Goal: Information Seeking & Learning: Learn about a topic

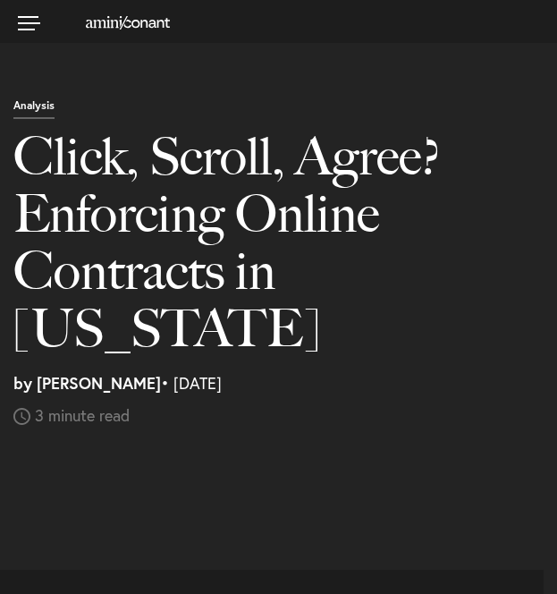
select select "US"
select select "Austin"
select select "Business and Civil Litigation"
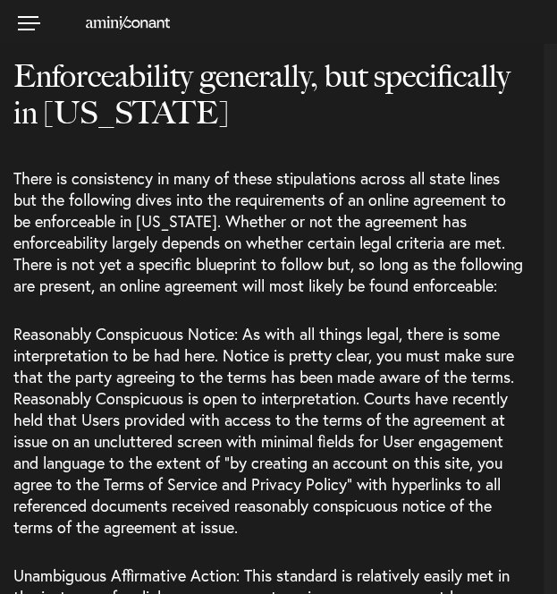
scroll to position [1866, 0]
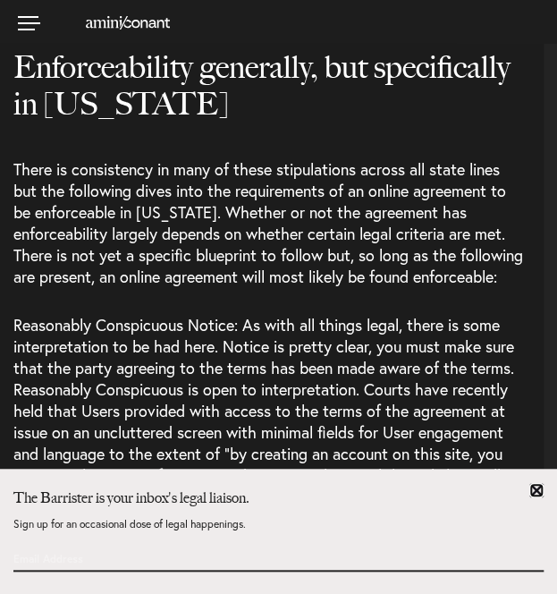
click at [538, 493] on link at bounding box center [536, 490] width 14 height 14
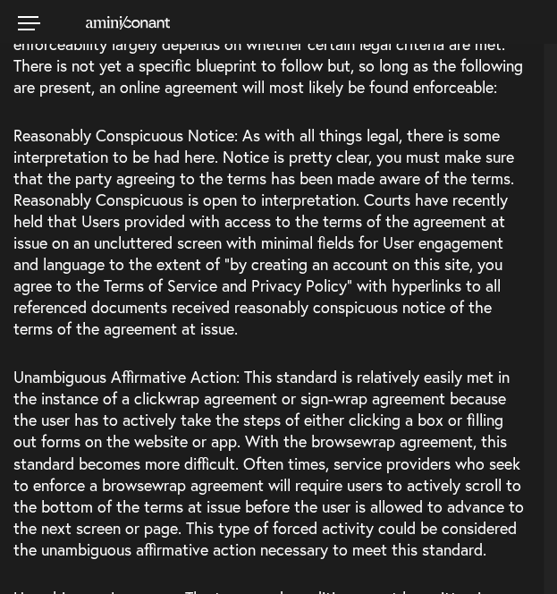
scroll to position [2048, 0]
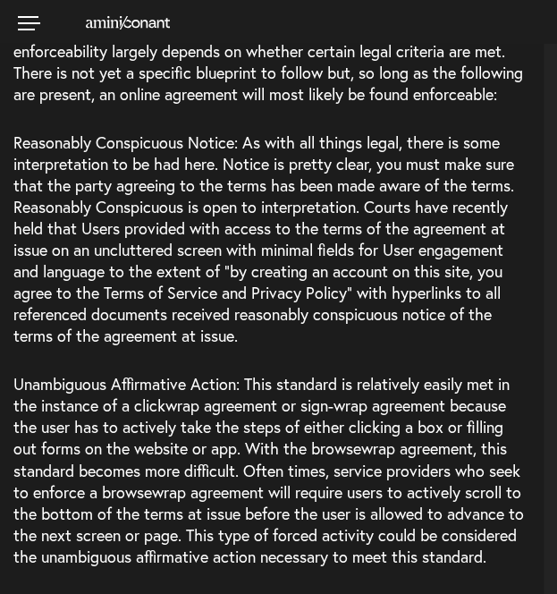
drag, startPoint x: 243, startPoint y: 301, endPoint x: 15, endPoint y: 169, distance: 263.6
click at [15, 169] on span "Reasonably Conspicuous Notice: As with all things legal, there is some interpre…" at bounding box center [263, 238] width 501 height 215
copy span "Reasonably Conspicuous is open to interpretation. Courts have recently held tha…"
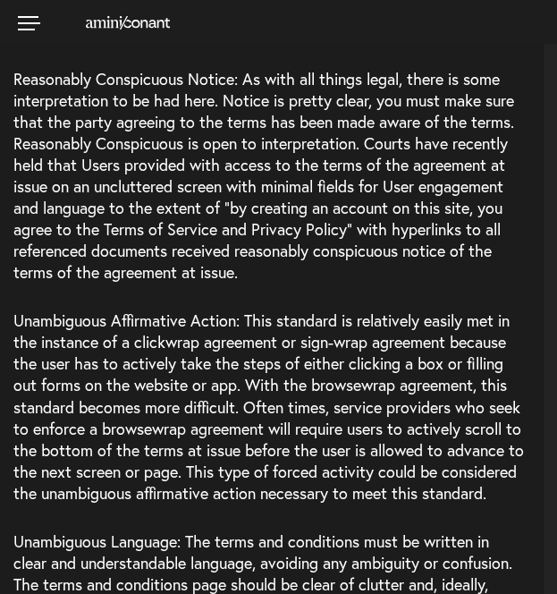
scroll to position [2126, 0]
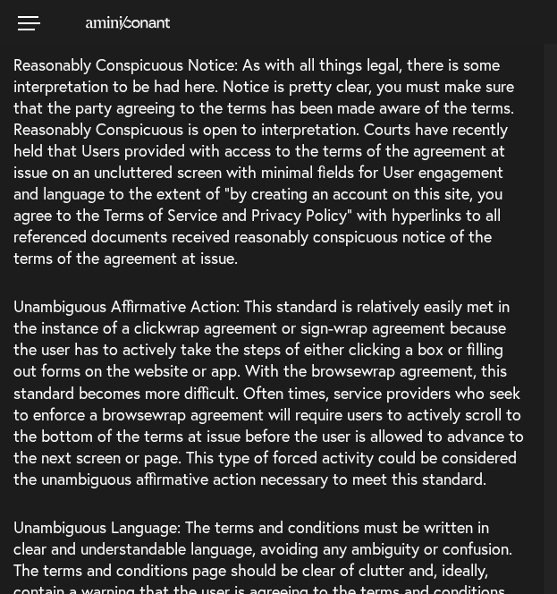
click at [232, 358] on span "Unambiguous Affirmative Action: This standard is relatively easily met in the i…" at bounding box center [268, 391] width 510 height 193
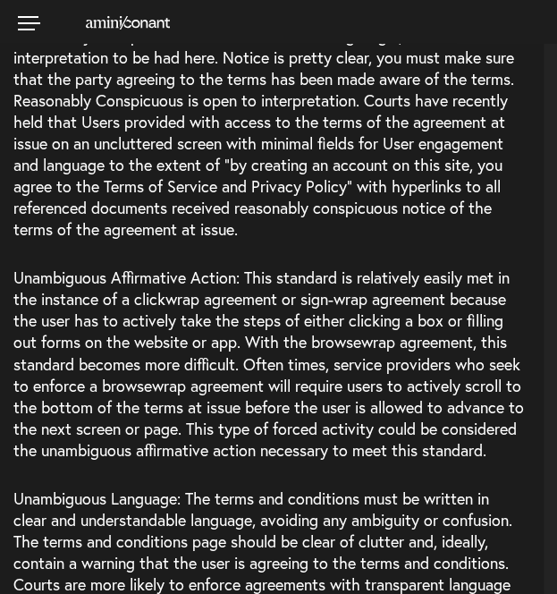
scroll to position [2160, 0]
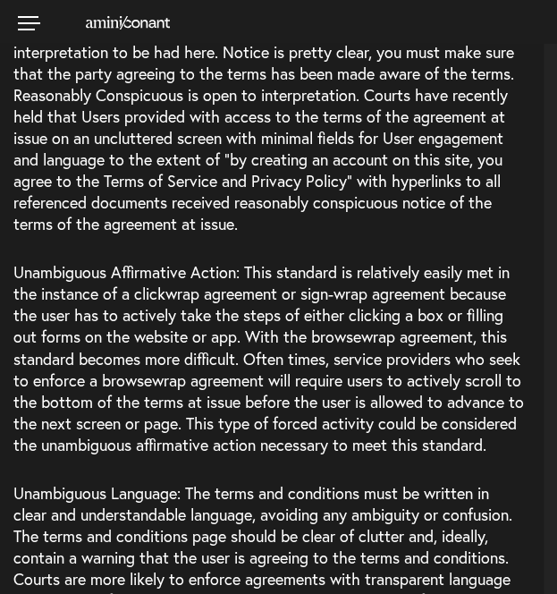
drag, startPoint x: 246, startPoint y: 232, endPoint x: 243, endPoint y: 421, distance: 188.6
click at [243, 421] on p "Unambiguous Affirmative Action: This standard is relatively easily met in the i…" at bounding box center [278, 358] width 530 height 220
copy span "This standard is relatively easily met in the instance of a clickwrap agreement…"
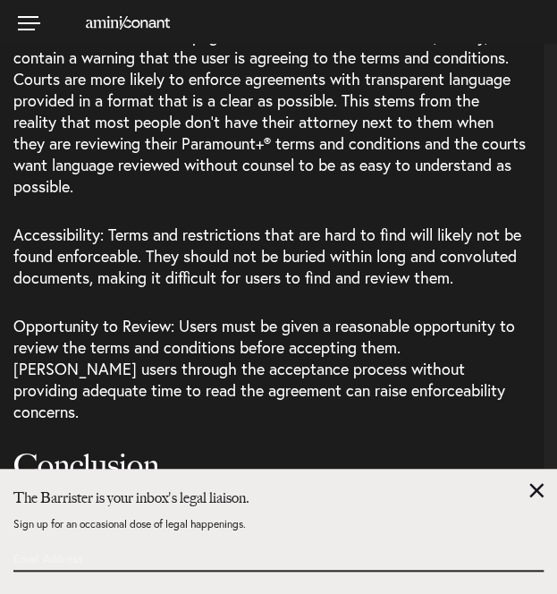
scroll to position [2662, 0]
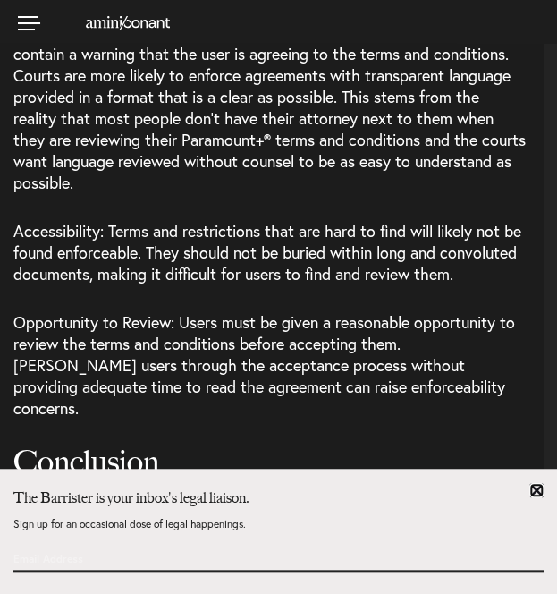
click at [538, 494] on link at bounding box center [536, 490] width 14 height 14
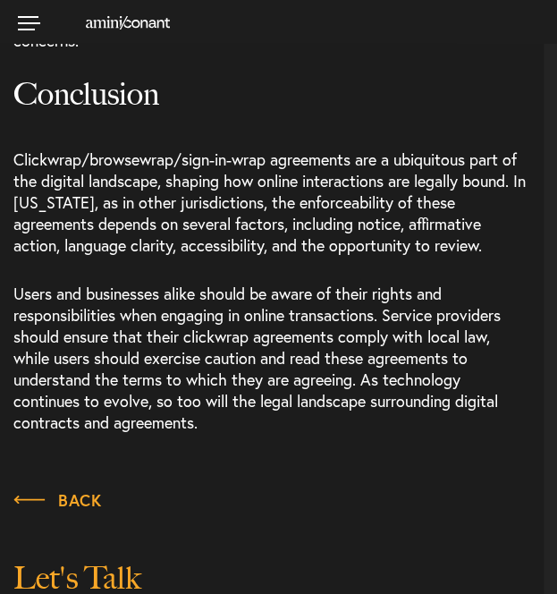
scroll to position [3032, 0]
